Goal: Find specific page/section: Find specific page/section

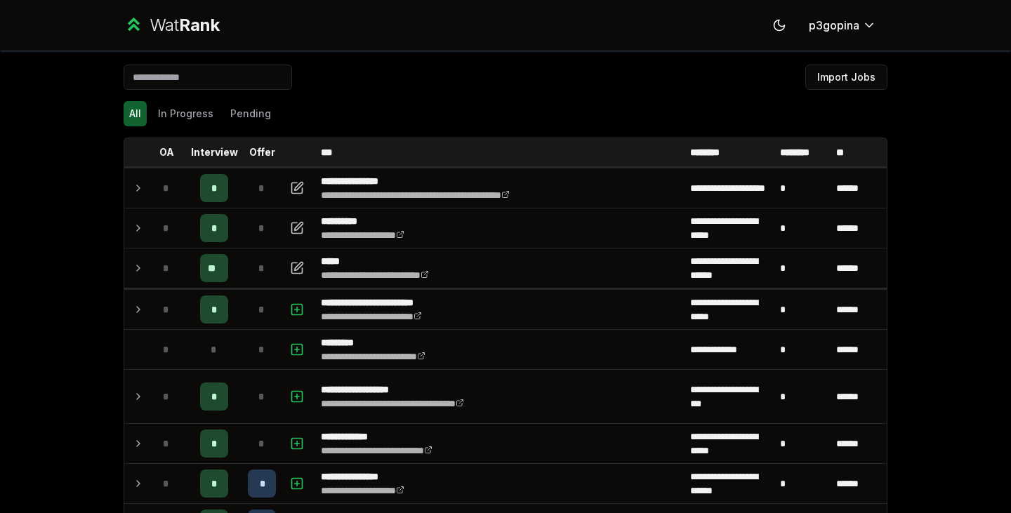
click at [248, 265] on div "*" at bounding box center [262, 268] width 28 height 28
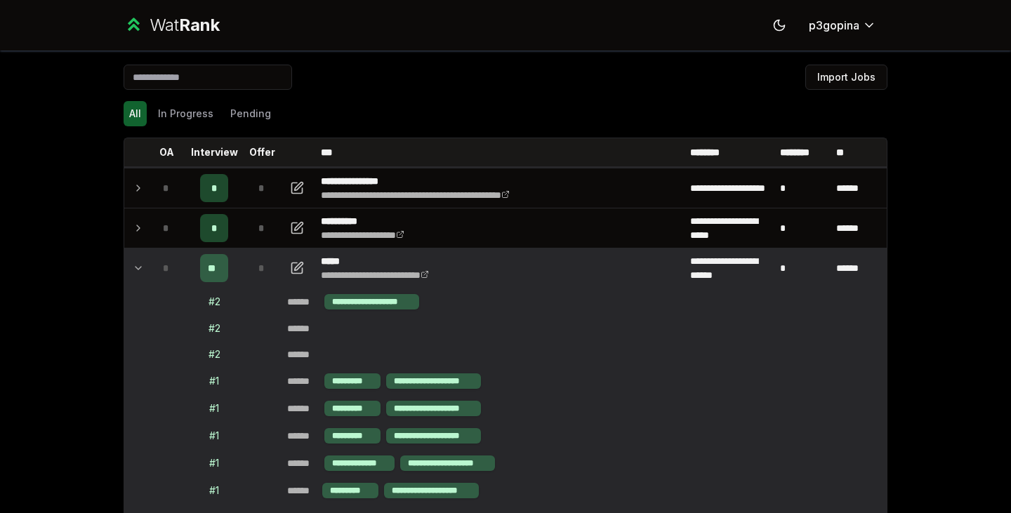
click at [242, 256] on td "*" at bounding box center [261, 268] width 39 height 39
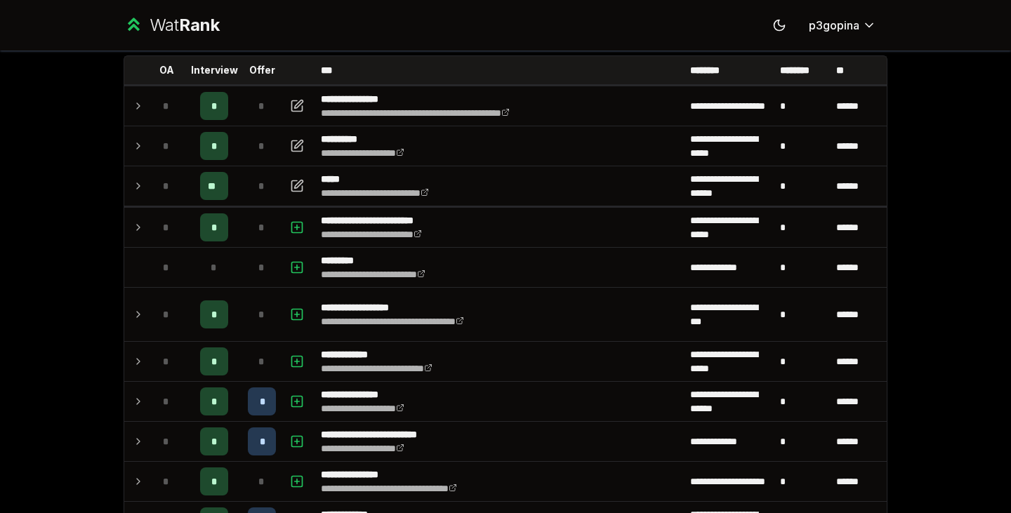
scroll to position [81, 0]
click at [242, 176] on td "*" at bounding box center [261, 186] width 39 height 39
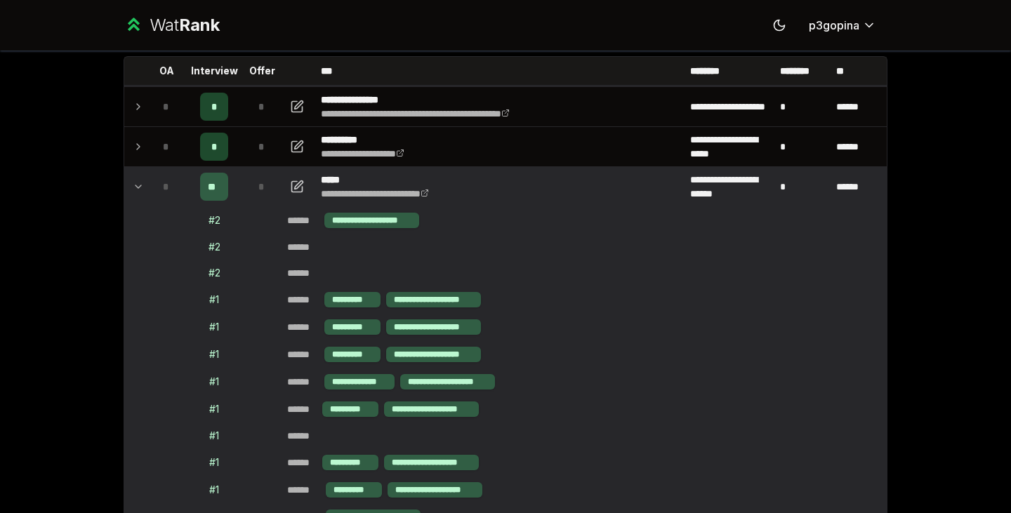
click at [242, 176] on td "*" at bounding box center [261, 186] width 39 height 39
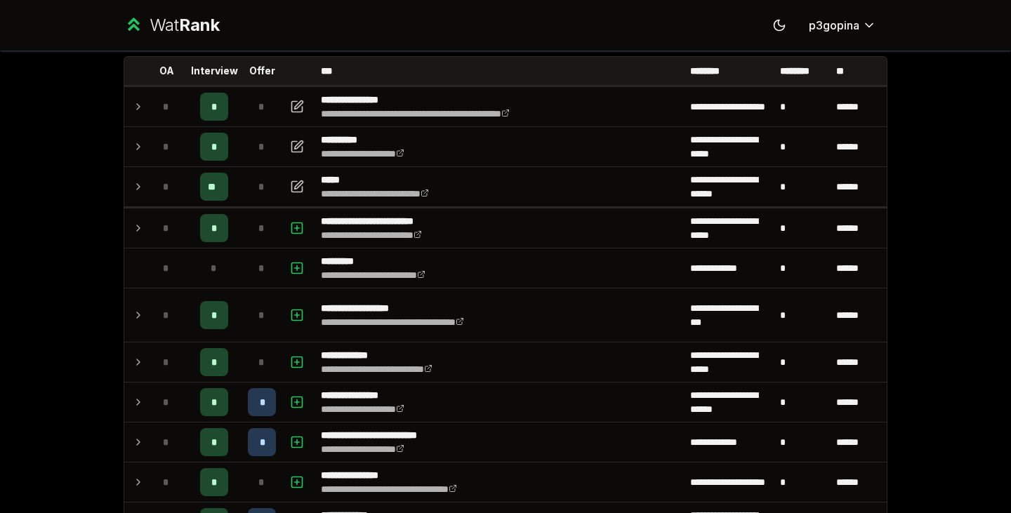
click at [242, 176] on td "*" at bounding box center [261, 186] width 39 height 39
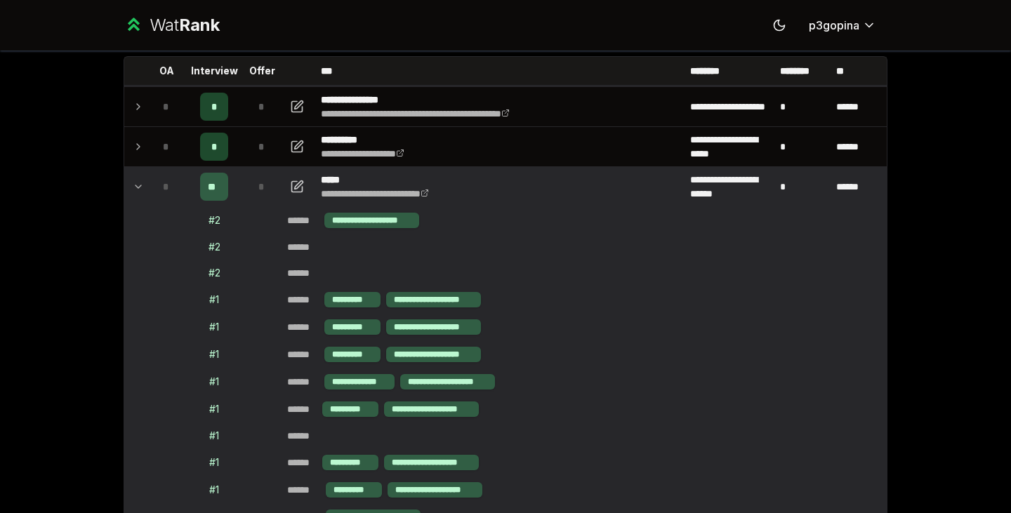
click at [242, 176] on td "*" at bounding box center [261, 186] width 39 height 39
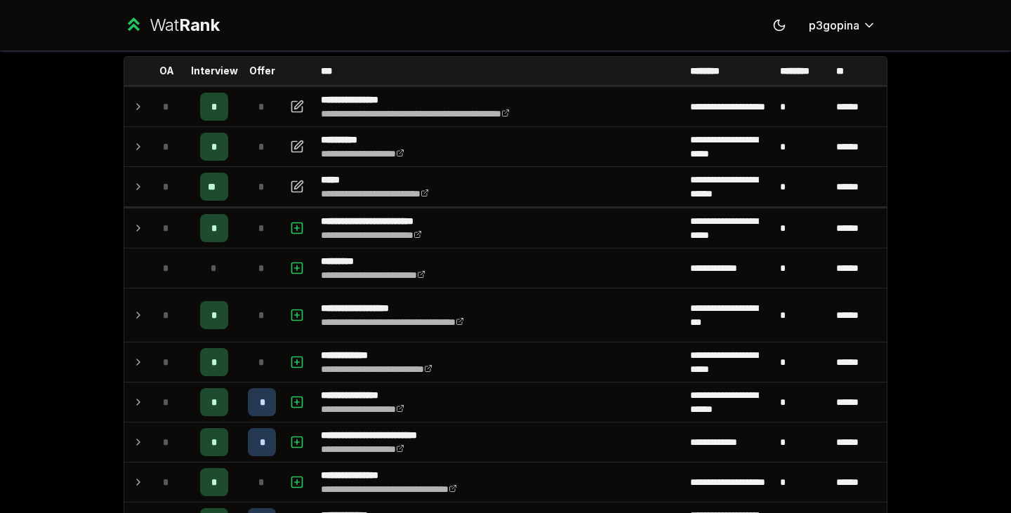
click at [263, 144] on div "*" at bounding box center [262, 147] width 28 height 28
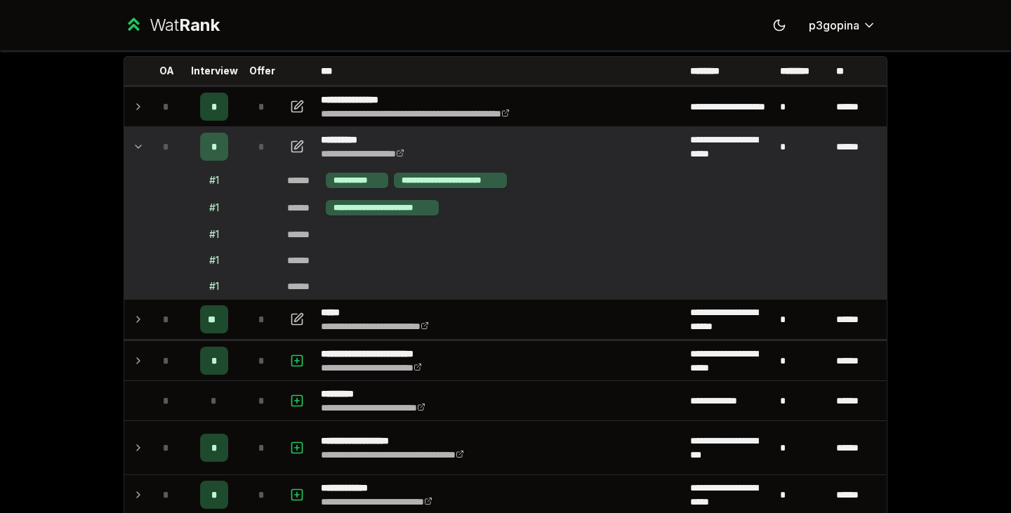
click at [263, 144] on div "*" at bounding box center [262, 147] width 28 height 28
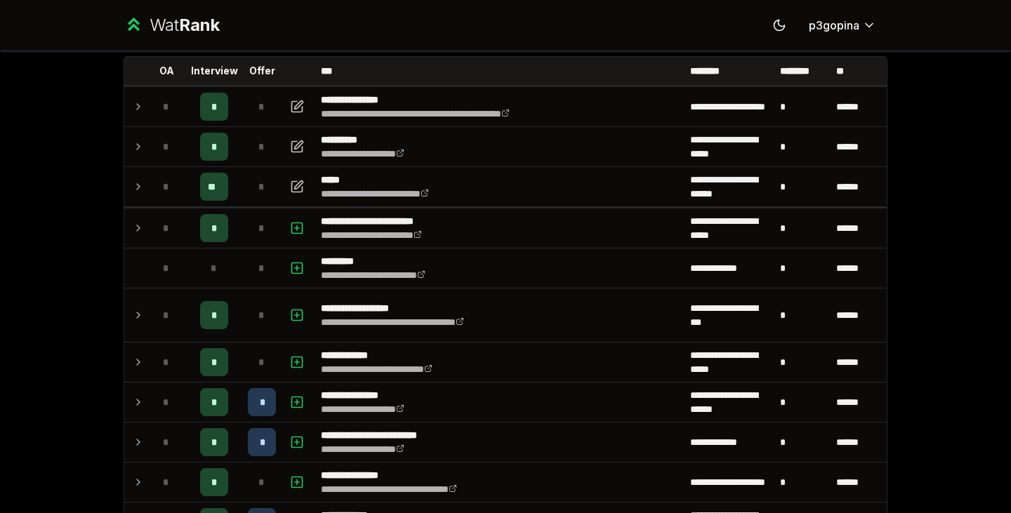
click at [266, 116] on div "*" at bounding box center [262, 107] width 28 height 28
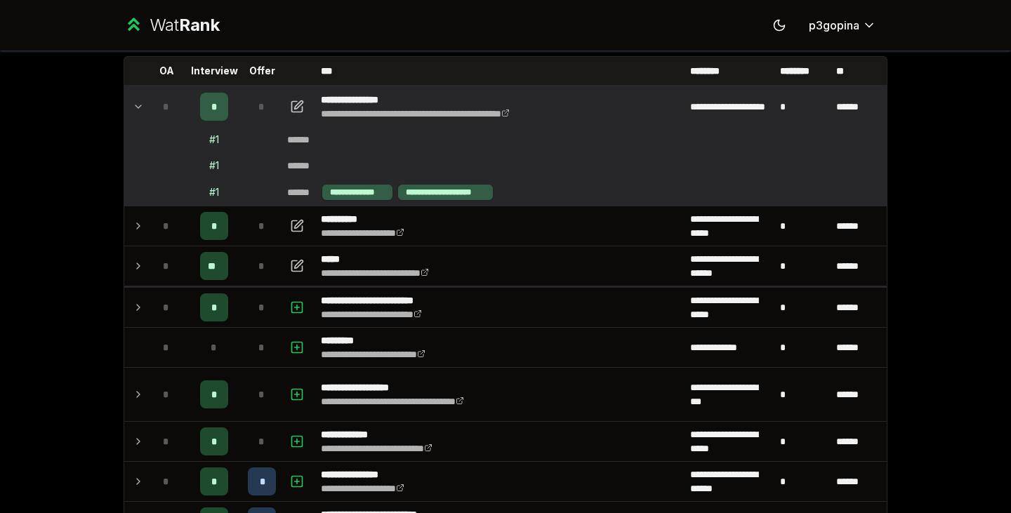
click at [267, 116] on div "*" at bounding box center [262, 107] width 28 height 28
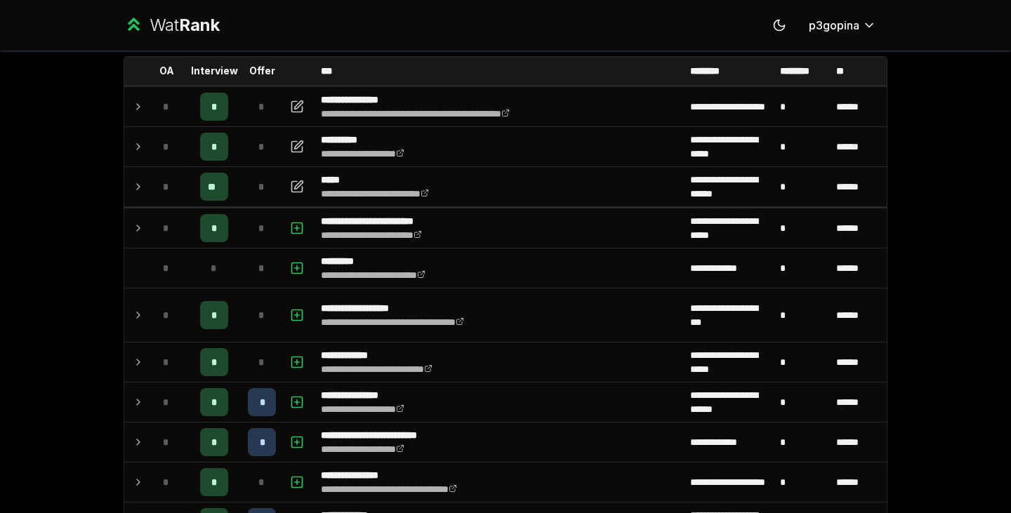
click at [258, 151] on span "*" at bounding box center [261, 147] width 6 height 14
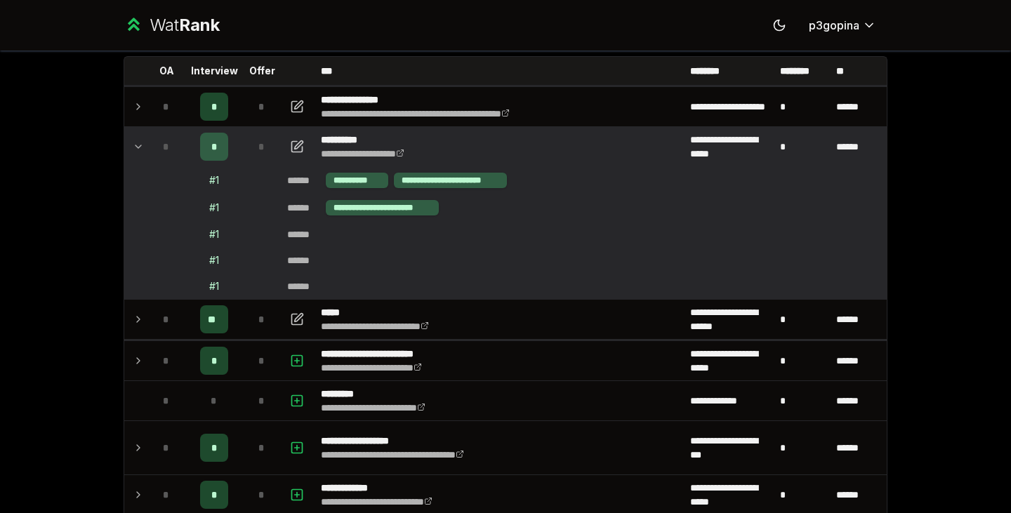
click at [258, 148] on span "*" at bounding box center [261, 147] width 6 height 14
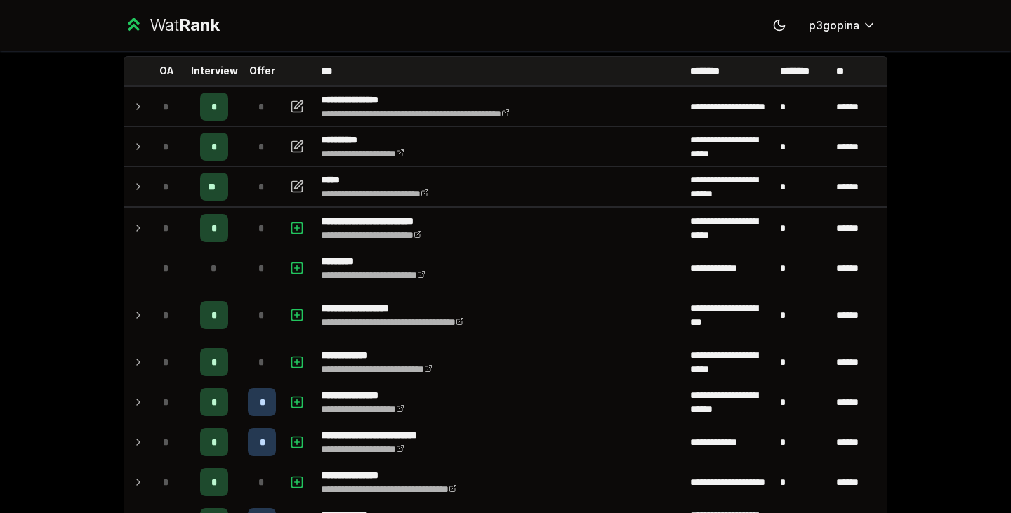
click at [254, 159] on div "*" at bounding box center [262, 147] width 28 height 28
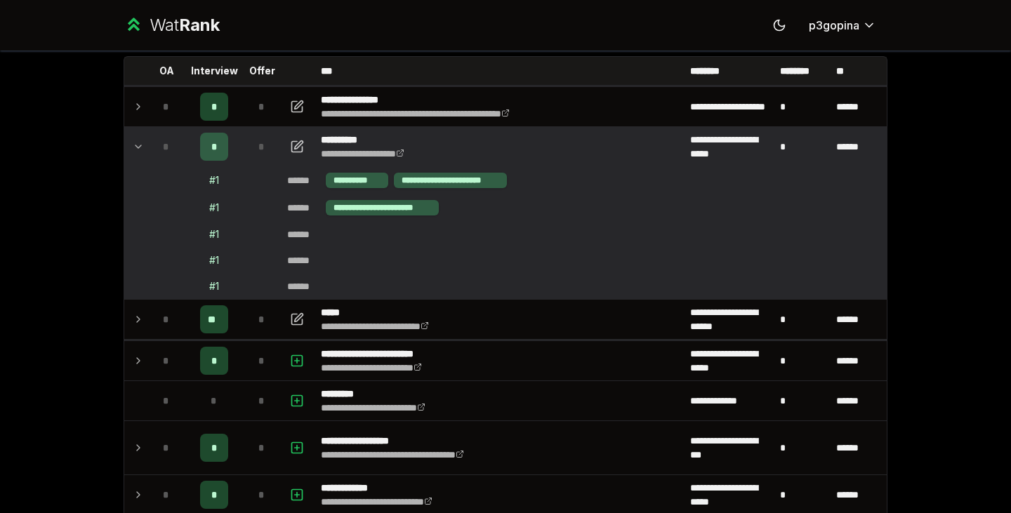
click at [254, 160] on td "*" at bounding box center [261, 146] width 39 height 39
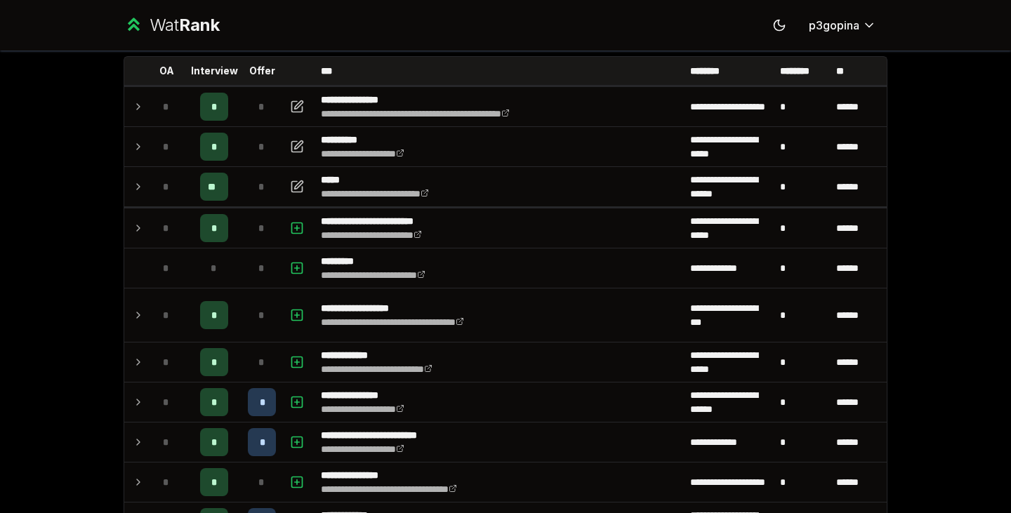
click at [258, 188] on span "*" at bounding box center [261, 187] width 6 height 14
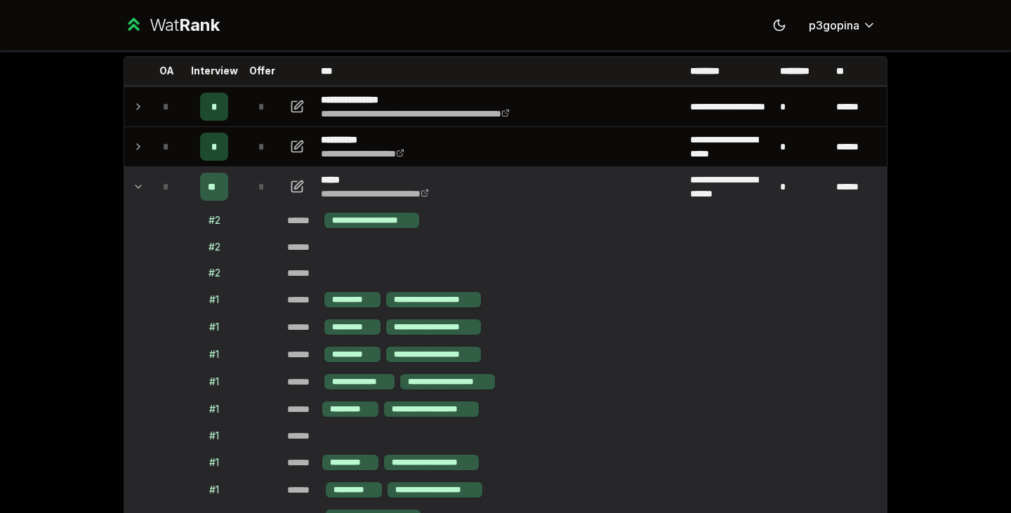
click at [258, 188] on span "*" at bounding box center [261, 187] width 6 height 14
